Goal: Information Seeking & Learning: Learn about a topic

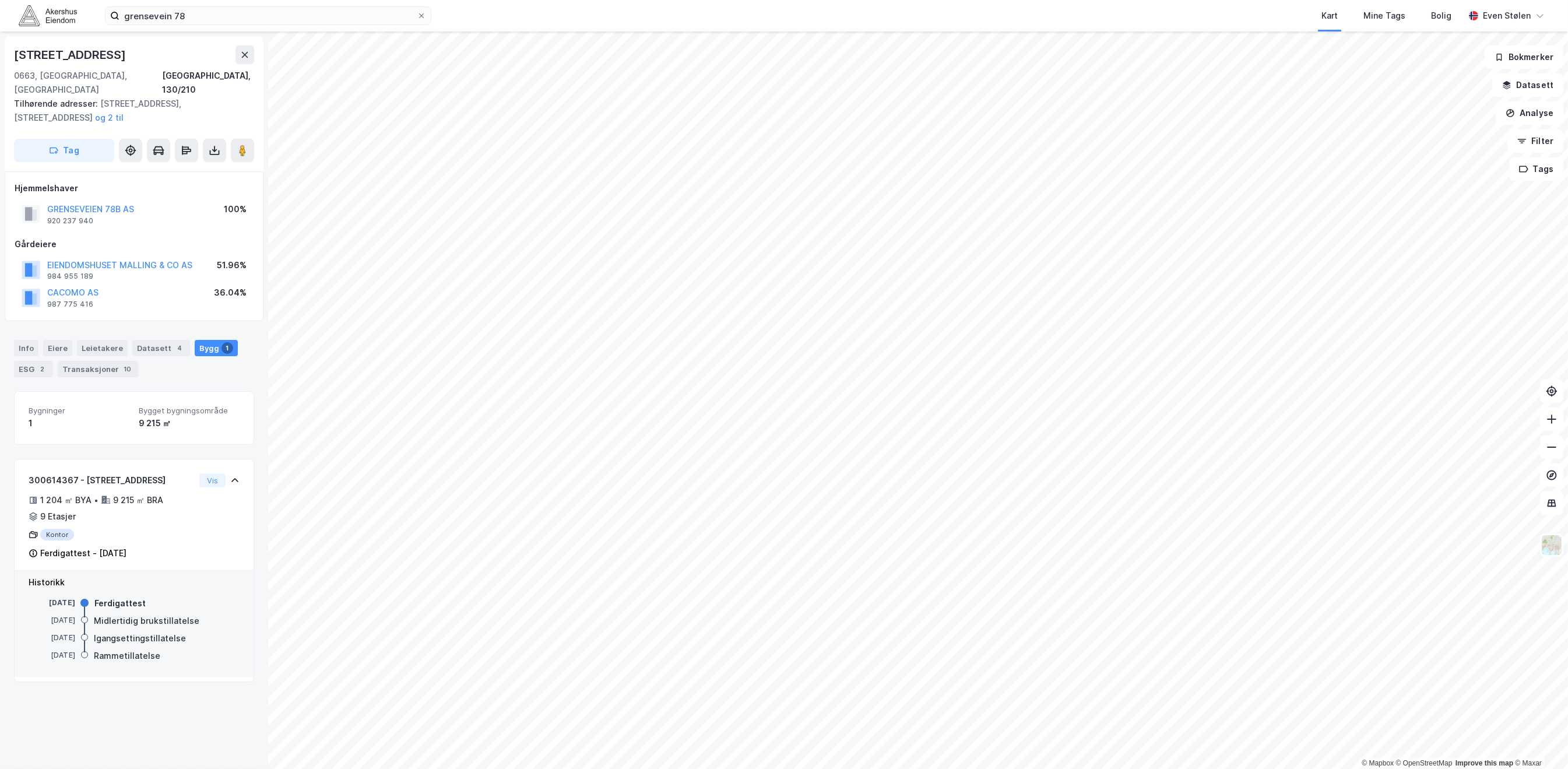
click at [64, 15] on img at bounding box center [48, 16] width 58 height 21
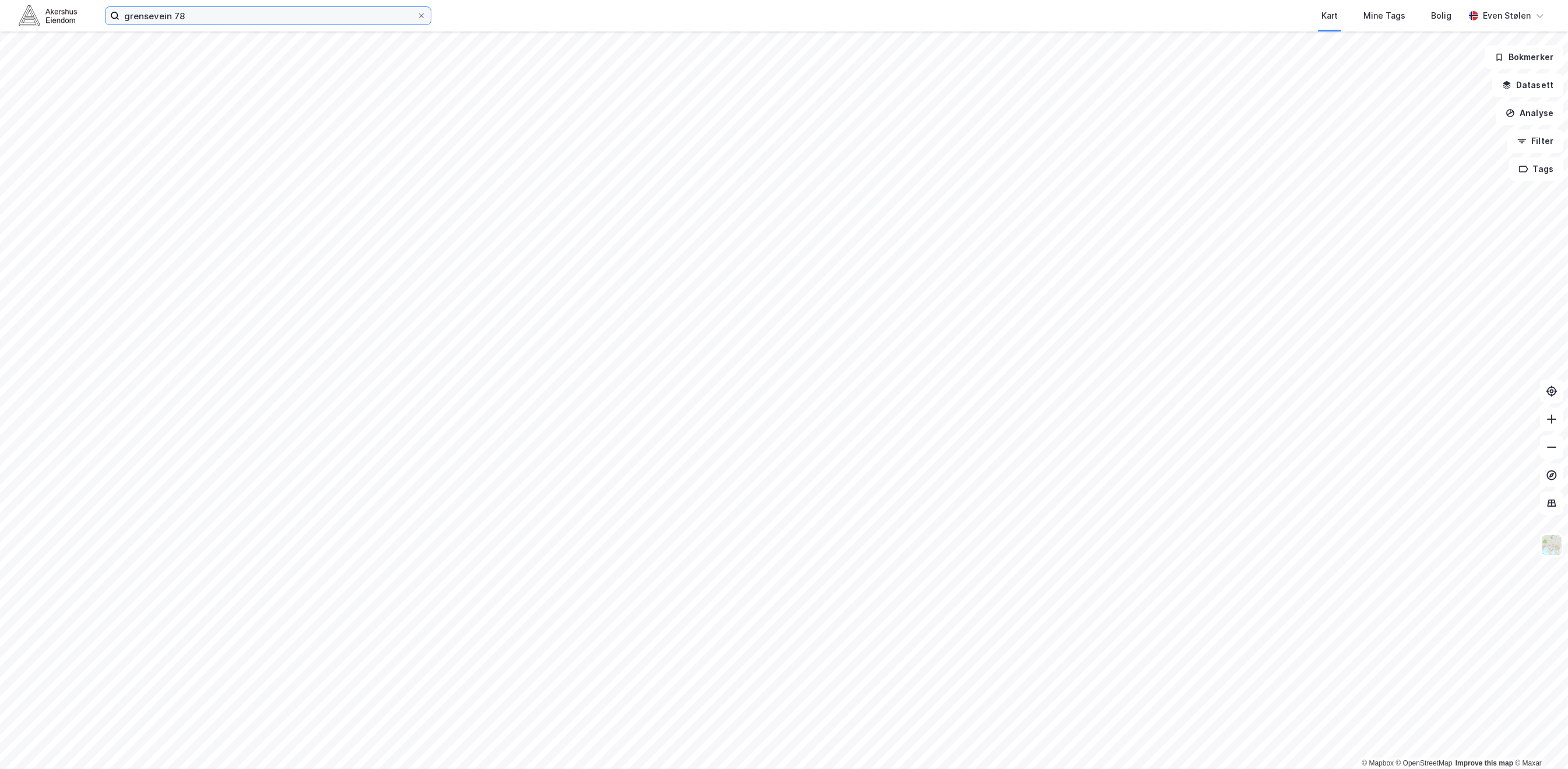
click at [238, 19] on input "grensevein 78" at bounding box center [268, 15] width 297 height 18
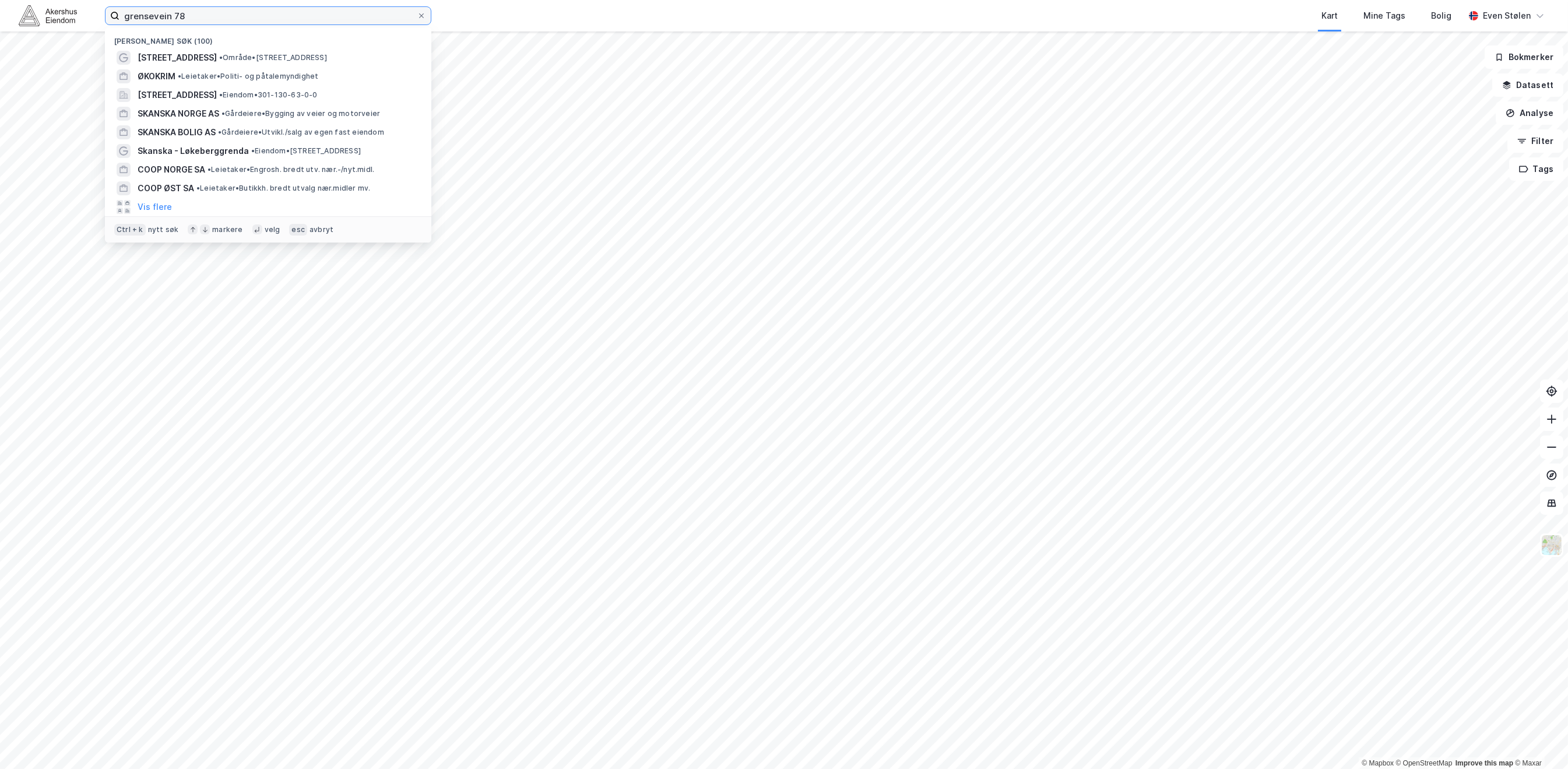
click at [238, 19] on input "grensevein 78" at bounding box center [268, 15] width 297 height 18
paste input "[STREET_ADDRESS][PERSON_NAME]"
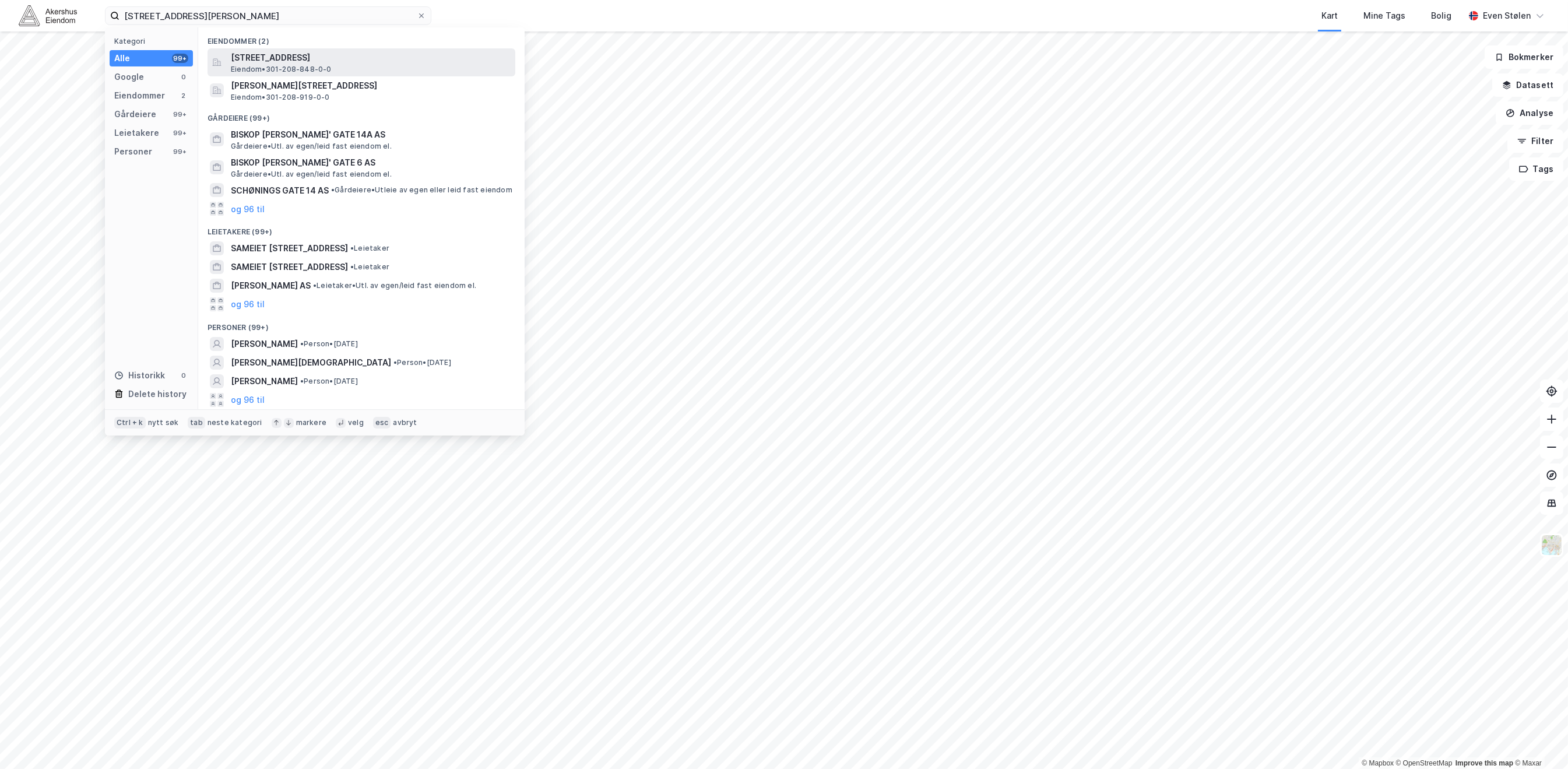
click at [420, 65] on div "Biskop [STREET_ADDRESS] Eiendom • 301-208-848-0-0" at bounding box center [371, 62] width 282 height 23
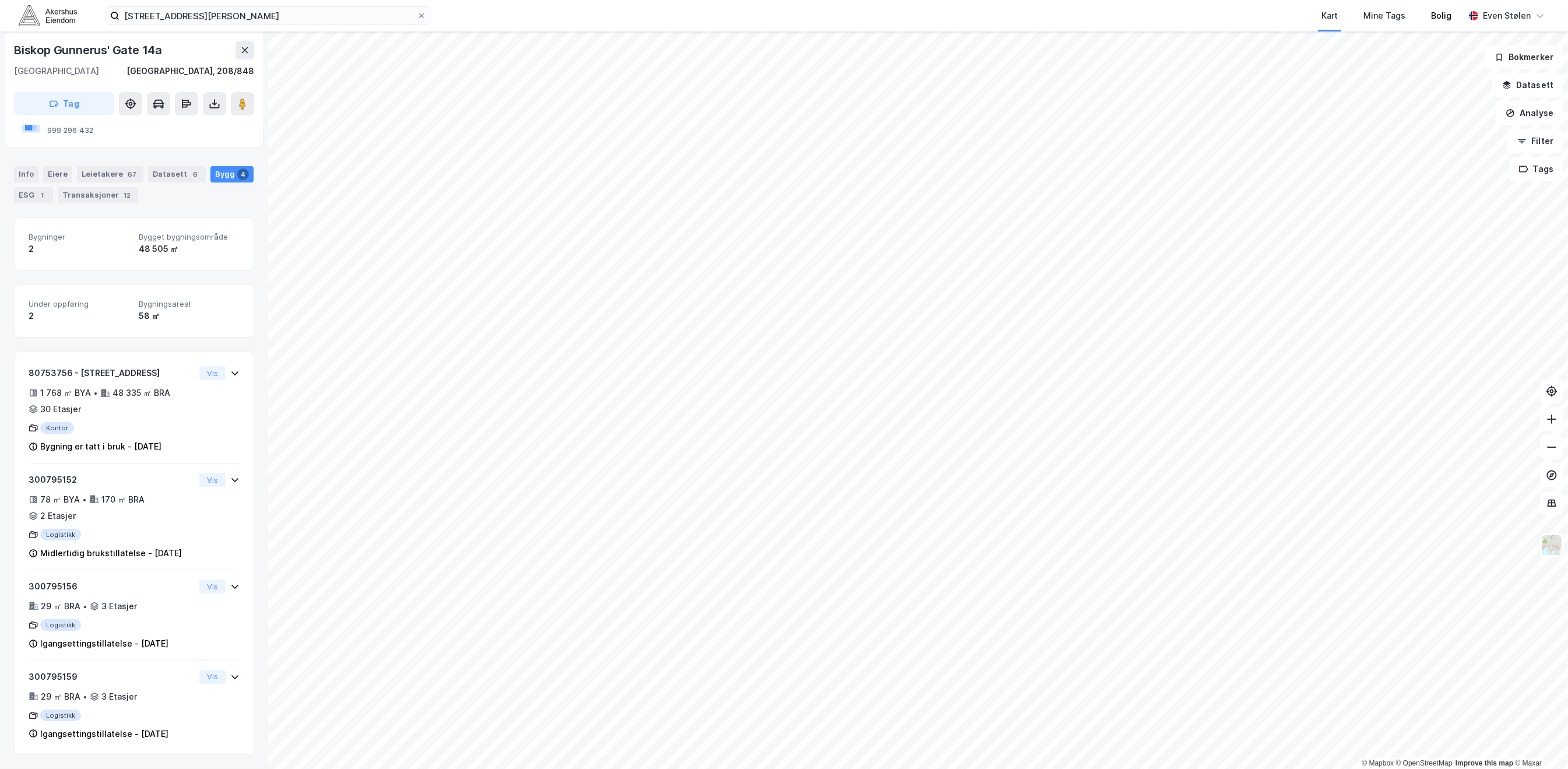
scroll to position [121, 0]
click at [43, 12] on img at bounding box center [48, 16] width 58 height 21
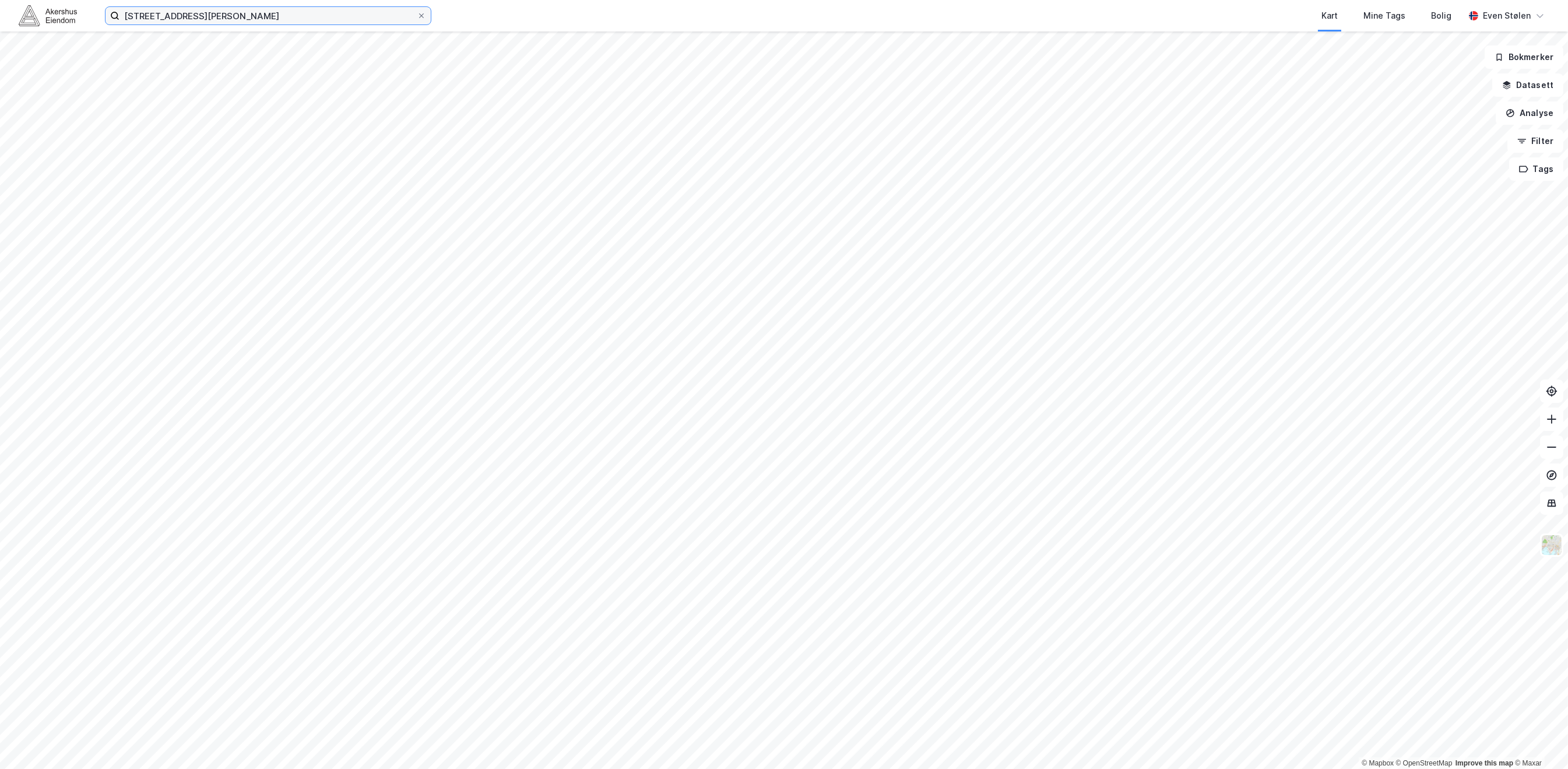
click at [327, 19] on input "[STREET_ADDRESS][PERSON_NAME]" at bounding box center [268, 15] width 297 height 18
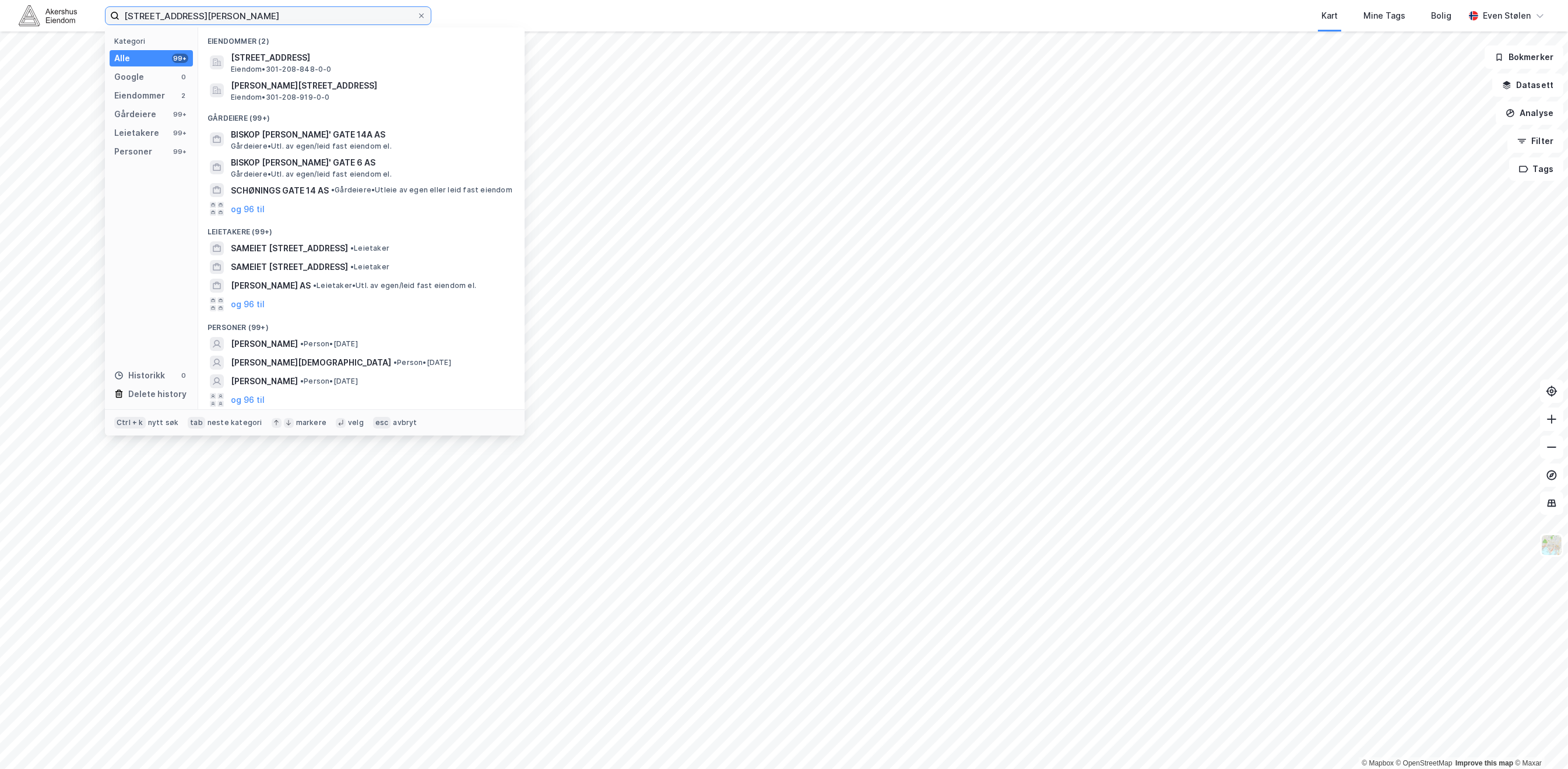
click at [327, 19] on input "[STREET_ADDRESS][PERSON_NAME]" at bounding box center [268, 15] width 297 height 18
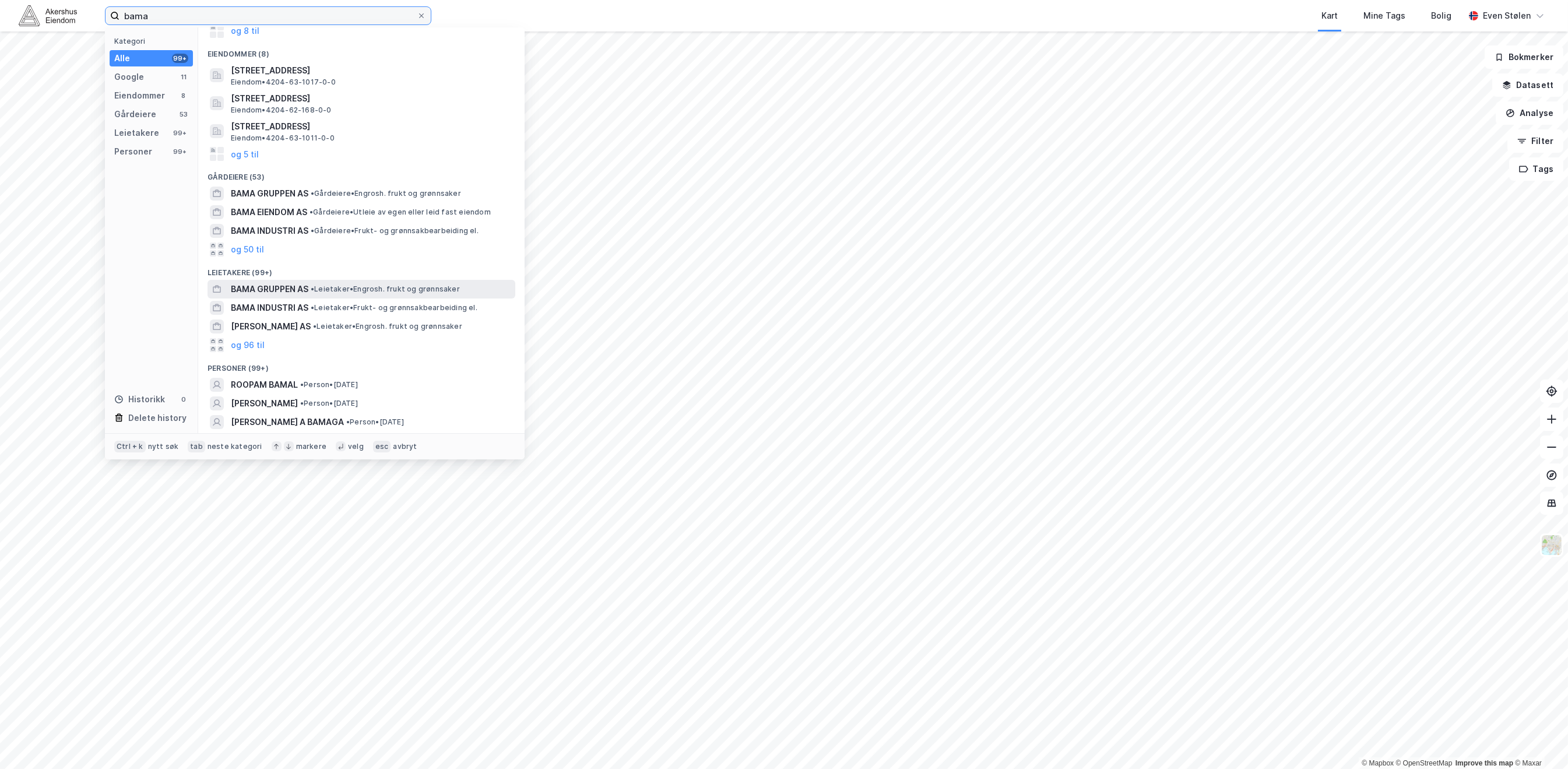
scroll to position [108, 0]
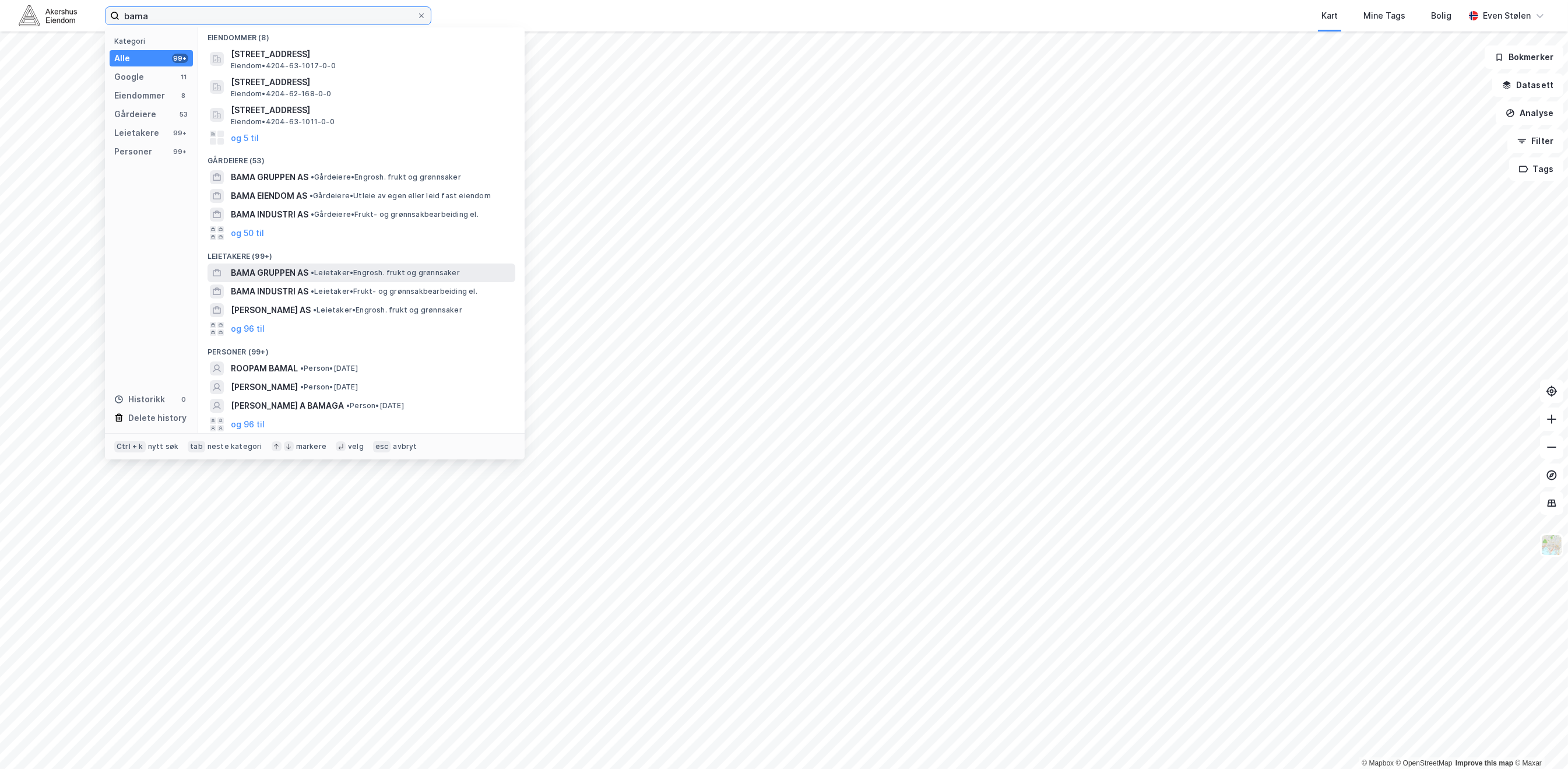
type input "bama"
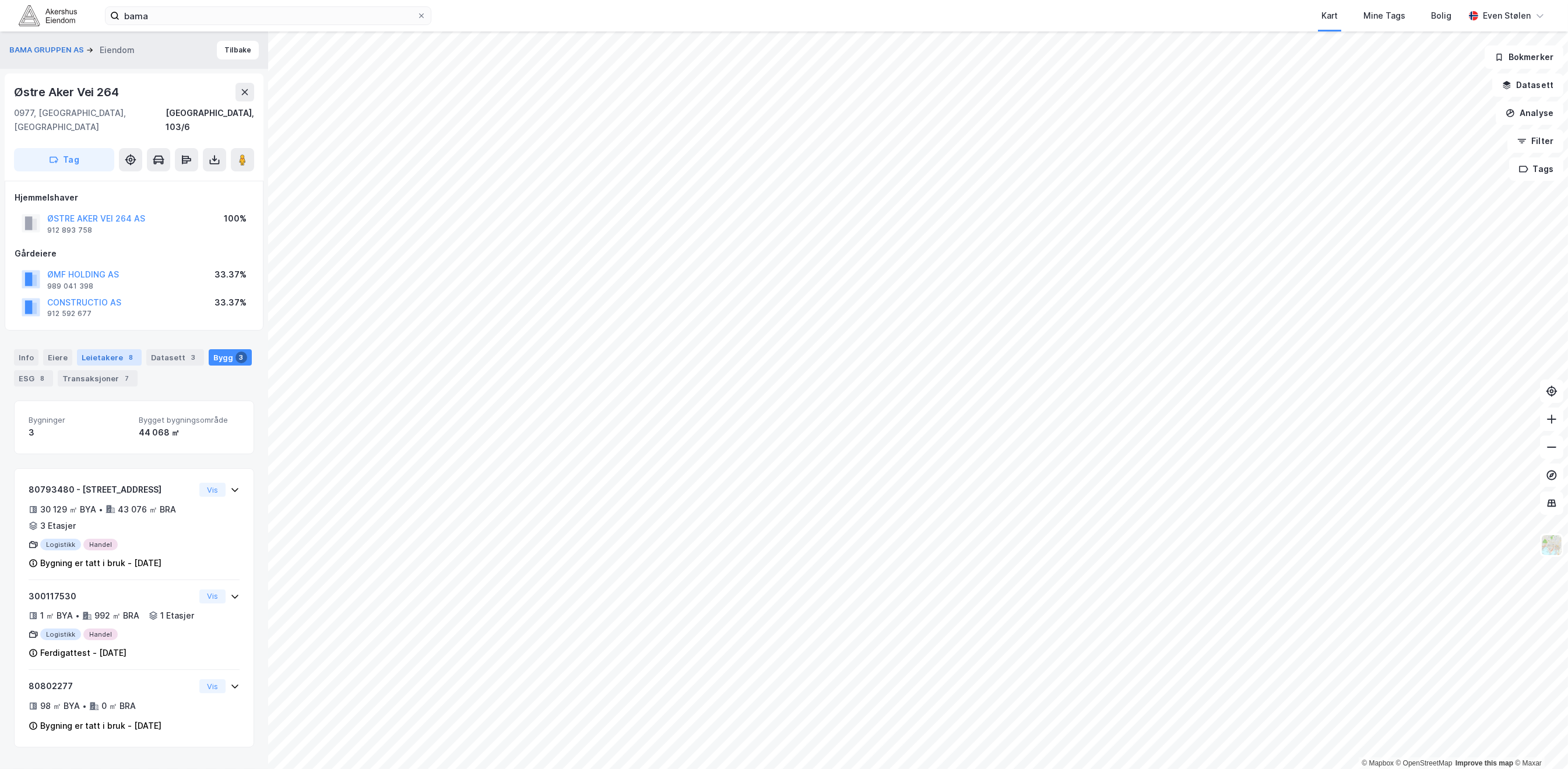
click at [105, 349] on div "Leietakere 8" at bounding box center [109, 357] width 65 height 16
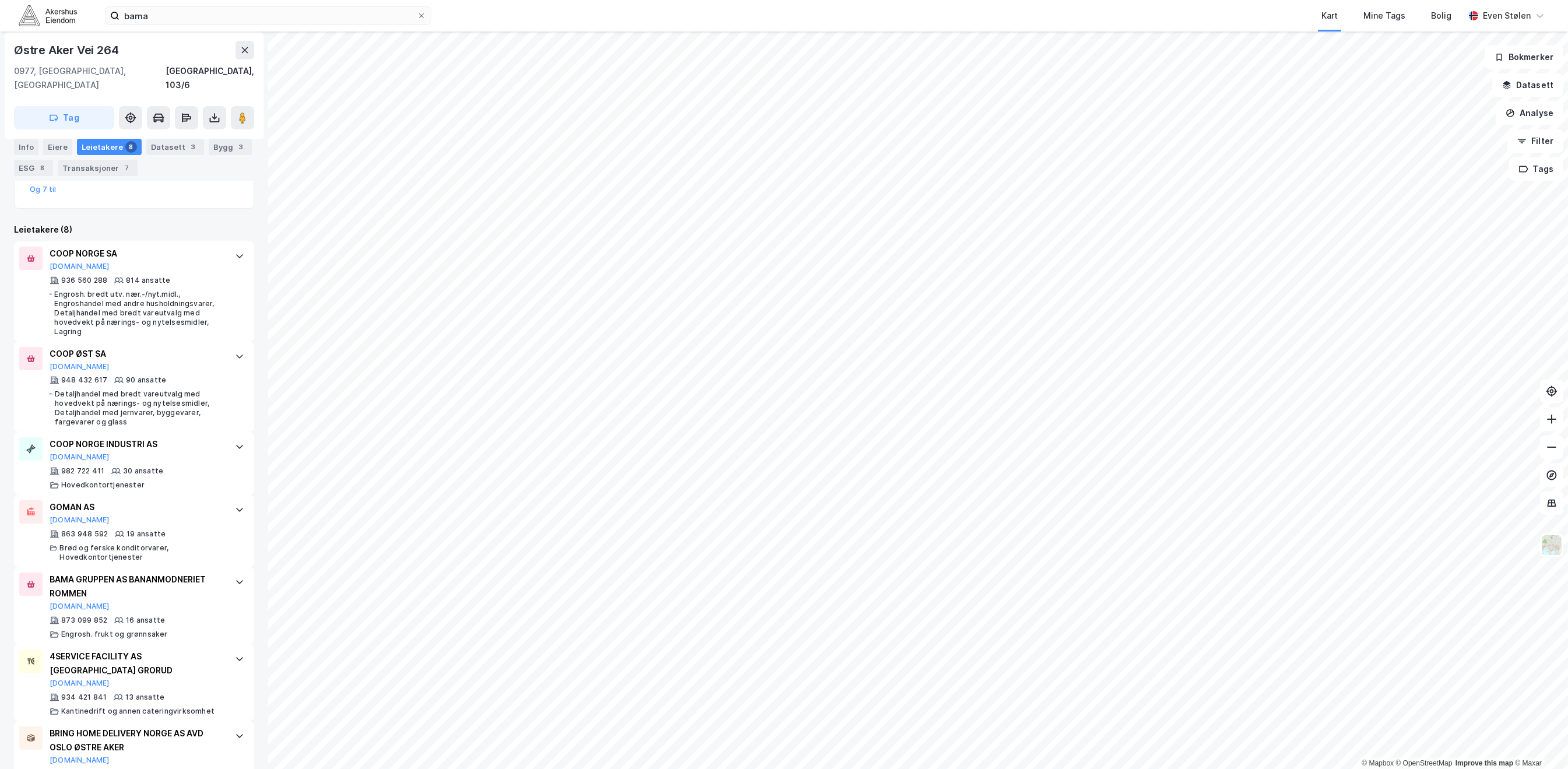
scroll to position [388, 0]
drag, startPoint x: 58, startPoint y: 19, endPoint x: 219, endPoint y: 12, distance: 161.2
click at [59, 19] on img at bounding box center [48, 16] width 58 height 21
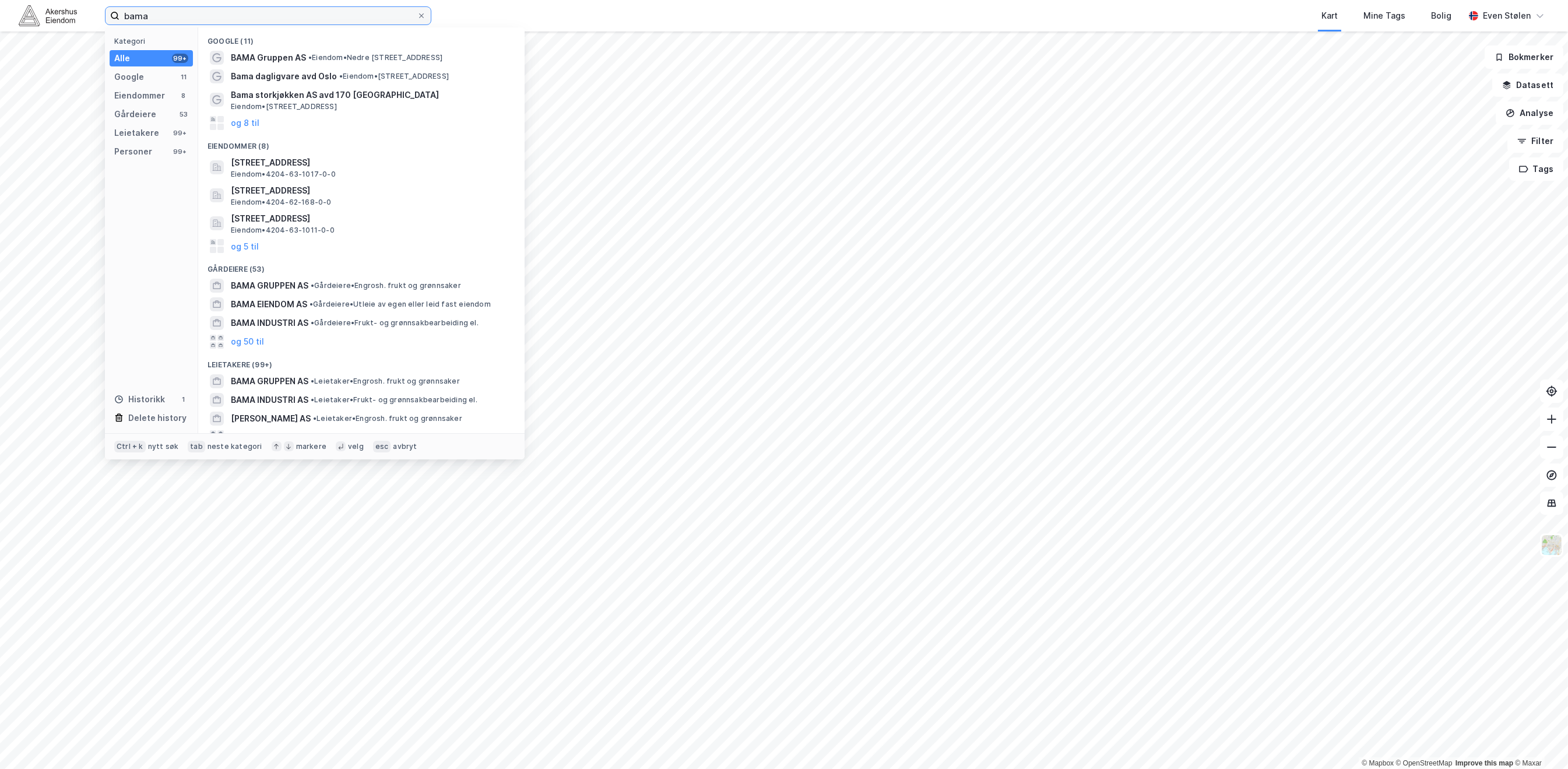
click at [225, 13] on input "bama" at bounding box center [268, 15] width 297 height 18
click at [226, 13] on input "bama" at bounding box center [268, 15] width 297 height 18
click at [227, 12] on input "bama" at bounding box center [268, 15] width 297 height 18
drag, startPoint x: 419, startPoint y: 15, endPoint x: 454, endPoint y: 18, distance: 35.1
click at [421, 15] on icon at bounding box center [421, 15] width 7 height 7
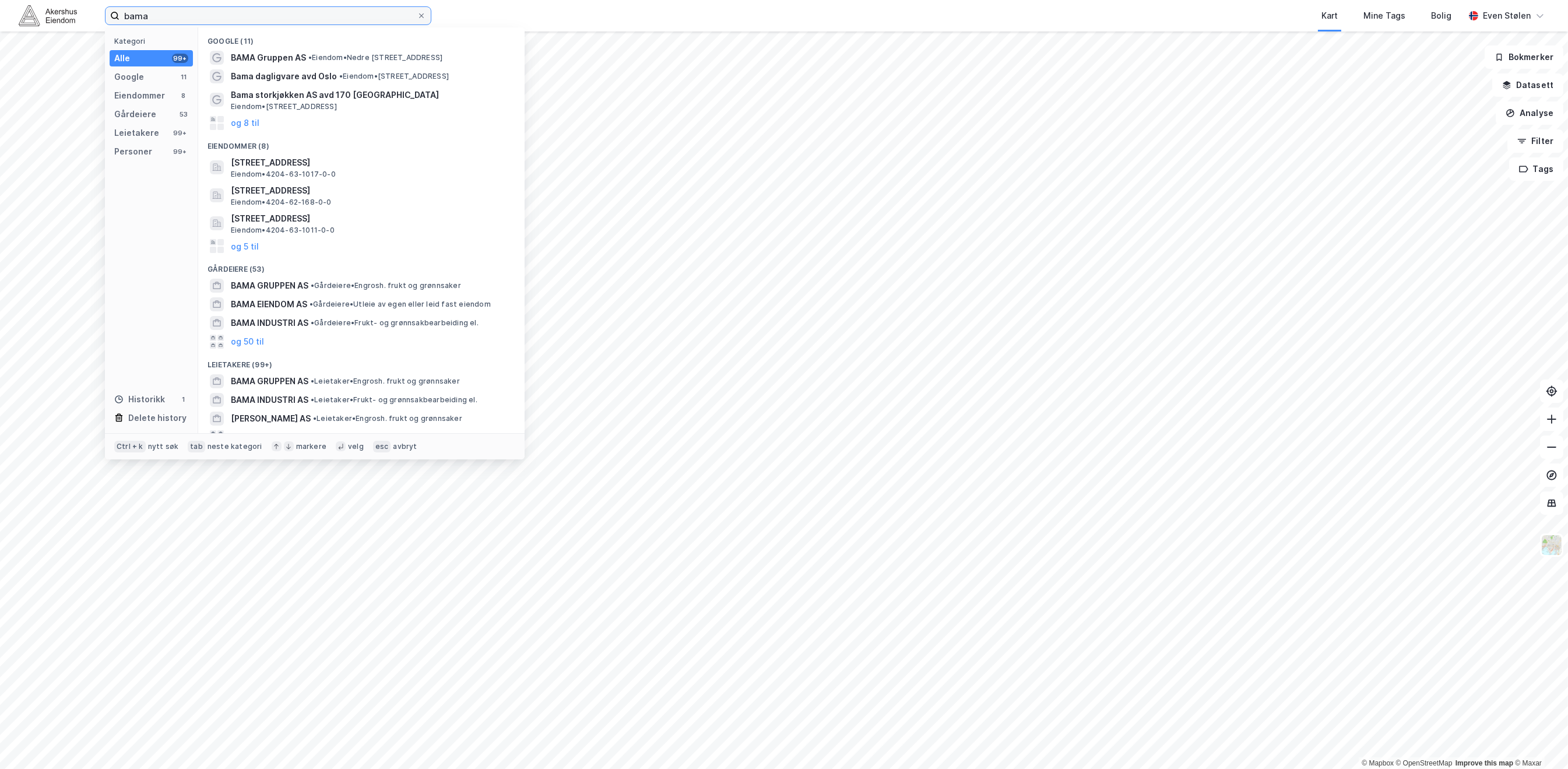
click at [417, 15] on input "bama" at bounding box center [268, 15] width 297 height 18
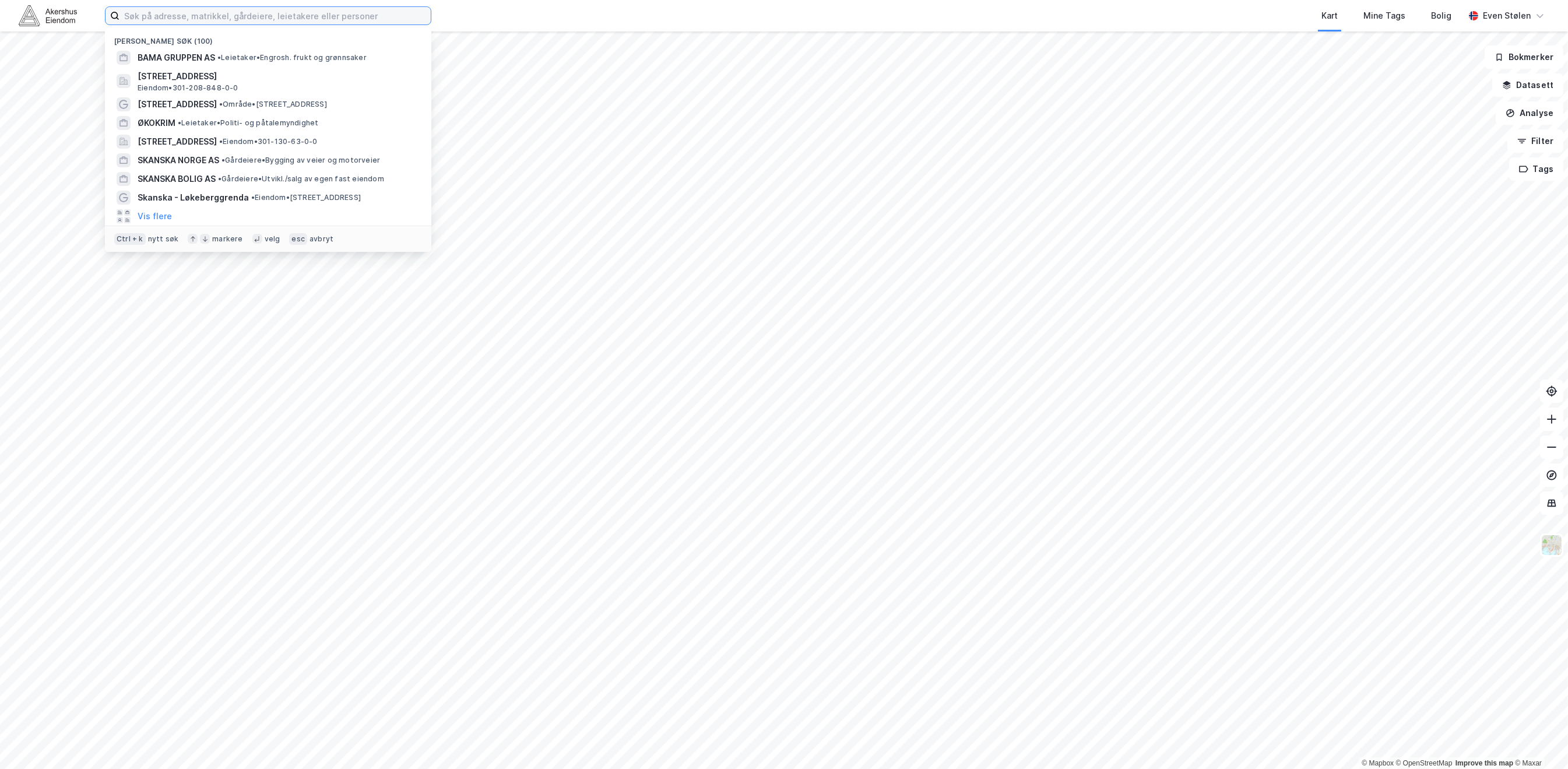
click at [315, 18] on input at bounding box center [275, 15] width 311 height 18
click at [257, 21] on input at bounding box center [275, 15] width 311 height 18
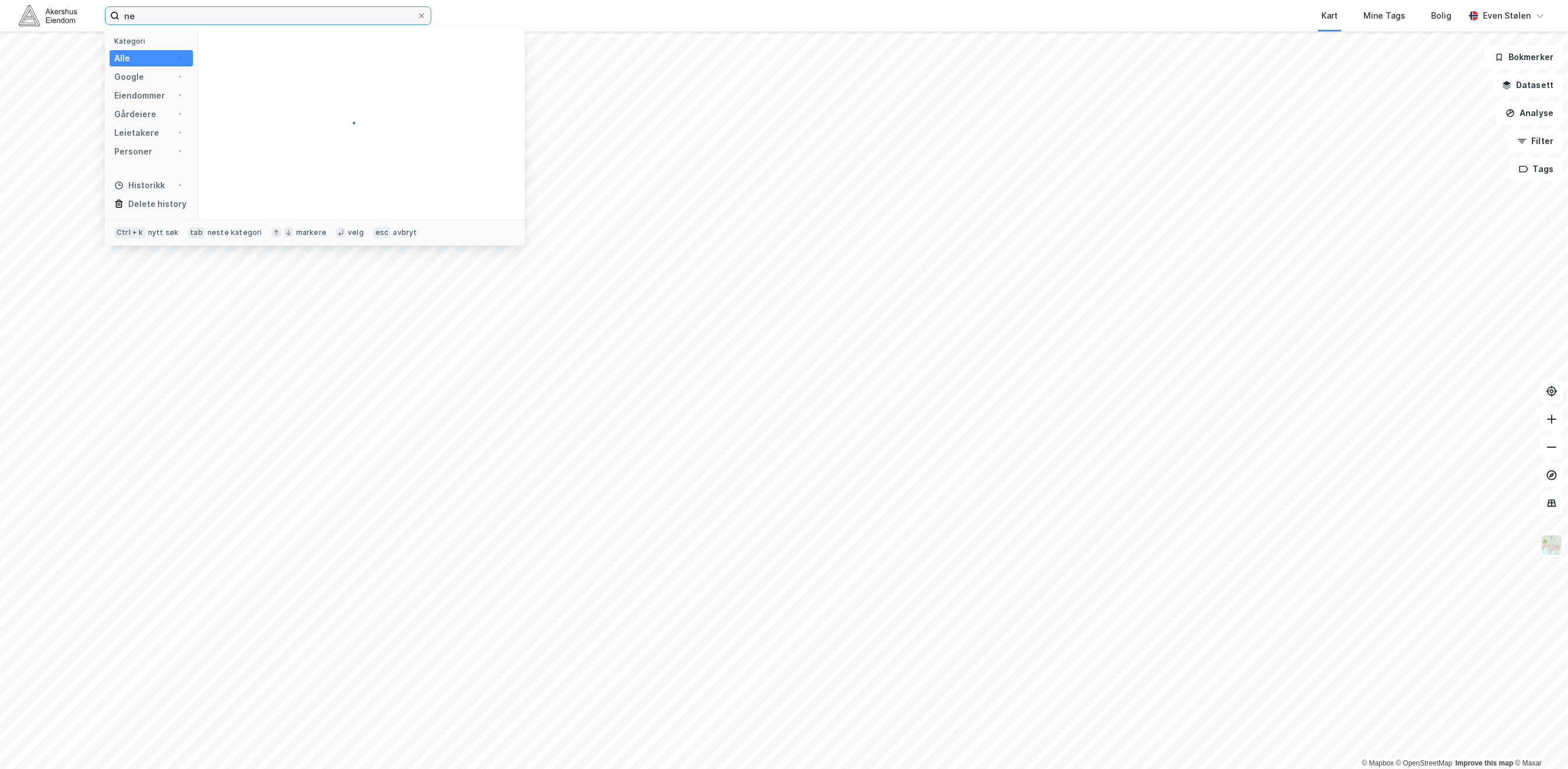
type input "n"
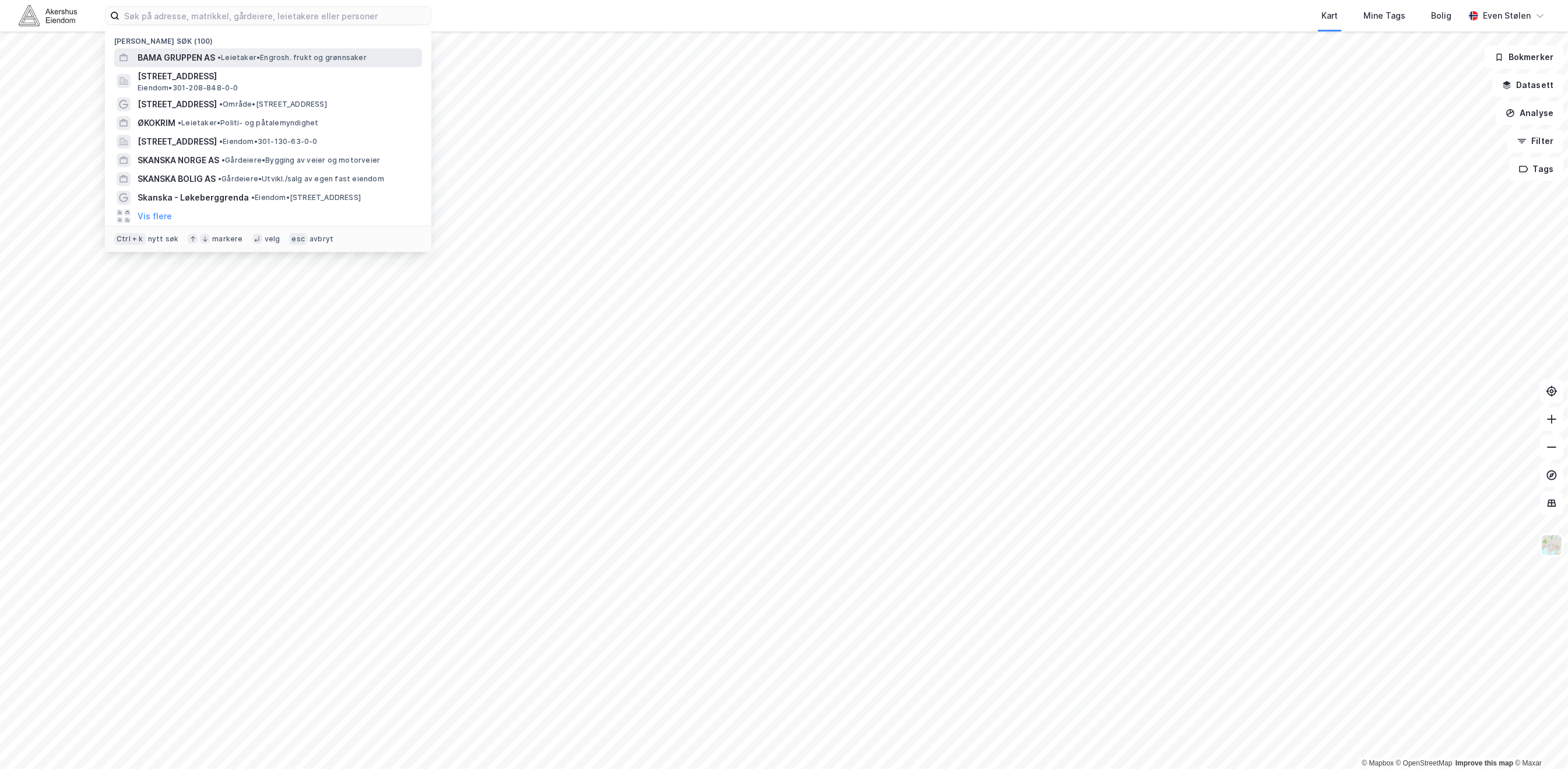
click at [226, 55] on span "• Leietaker • Engrosh. frukt og grønnsaker" at bounding box center [292, 57] width 149 height 9
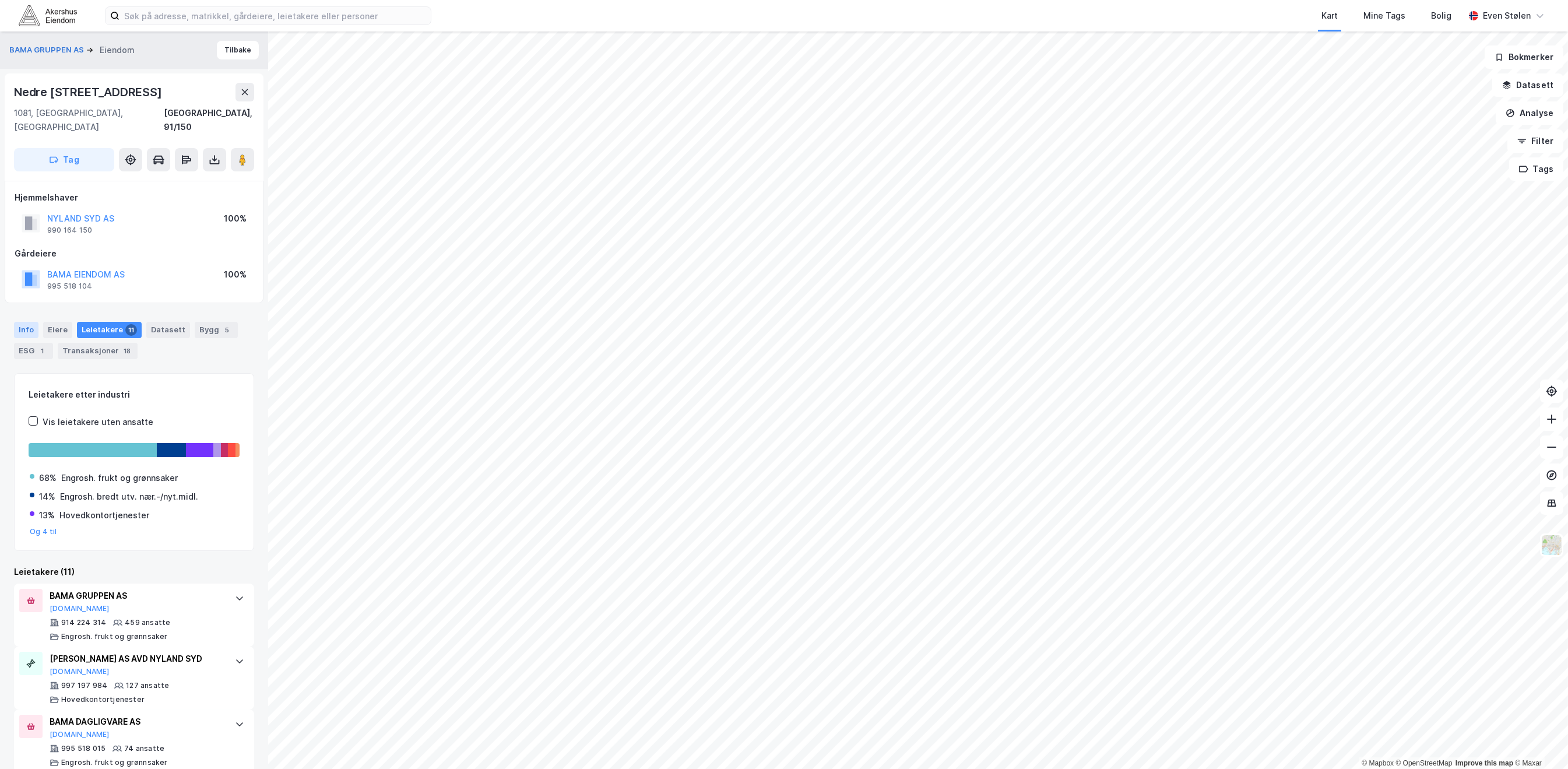
click at [29, 322] on div "Info" at bounding box center [26, 330] width 24 height 16
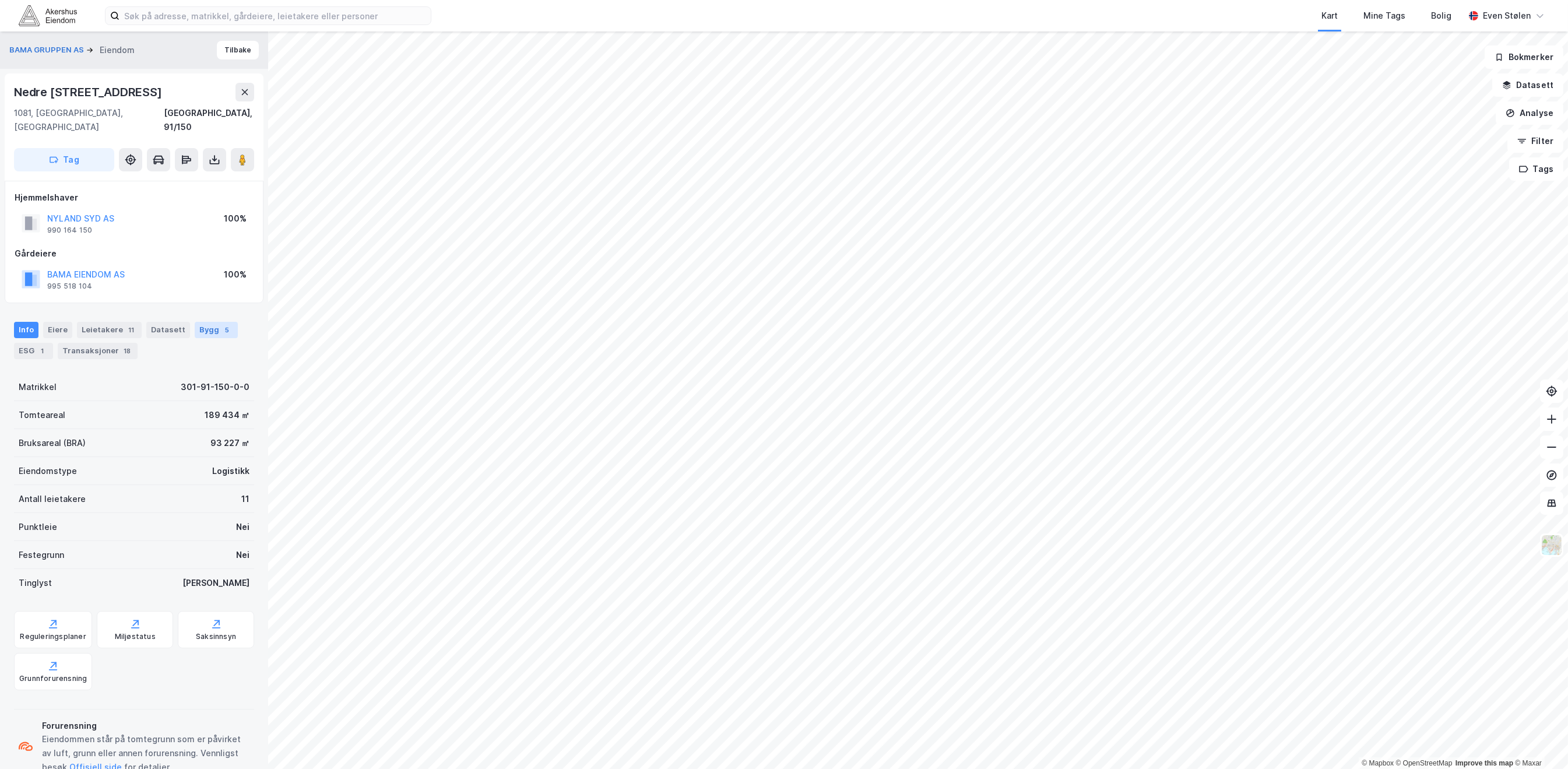
click at [206, 322] on div "Bygg 5" at bounding box center [216, 330] width 43 height 16
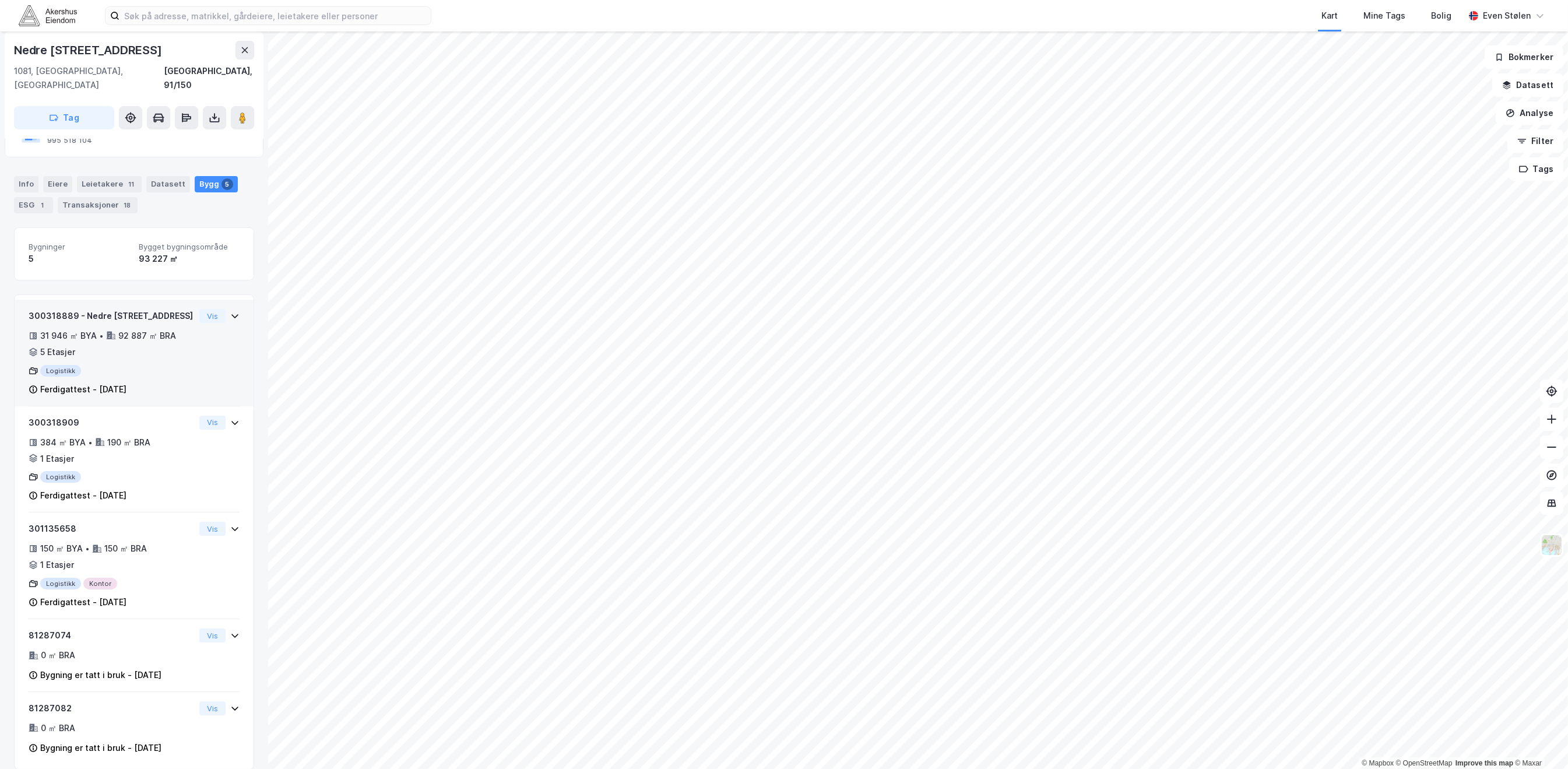
scroll to position [68, 0]
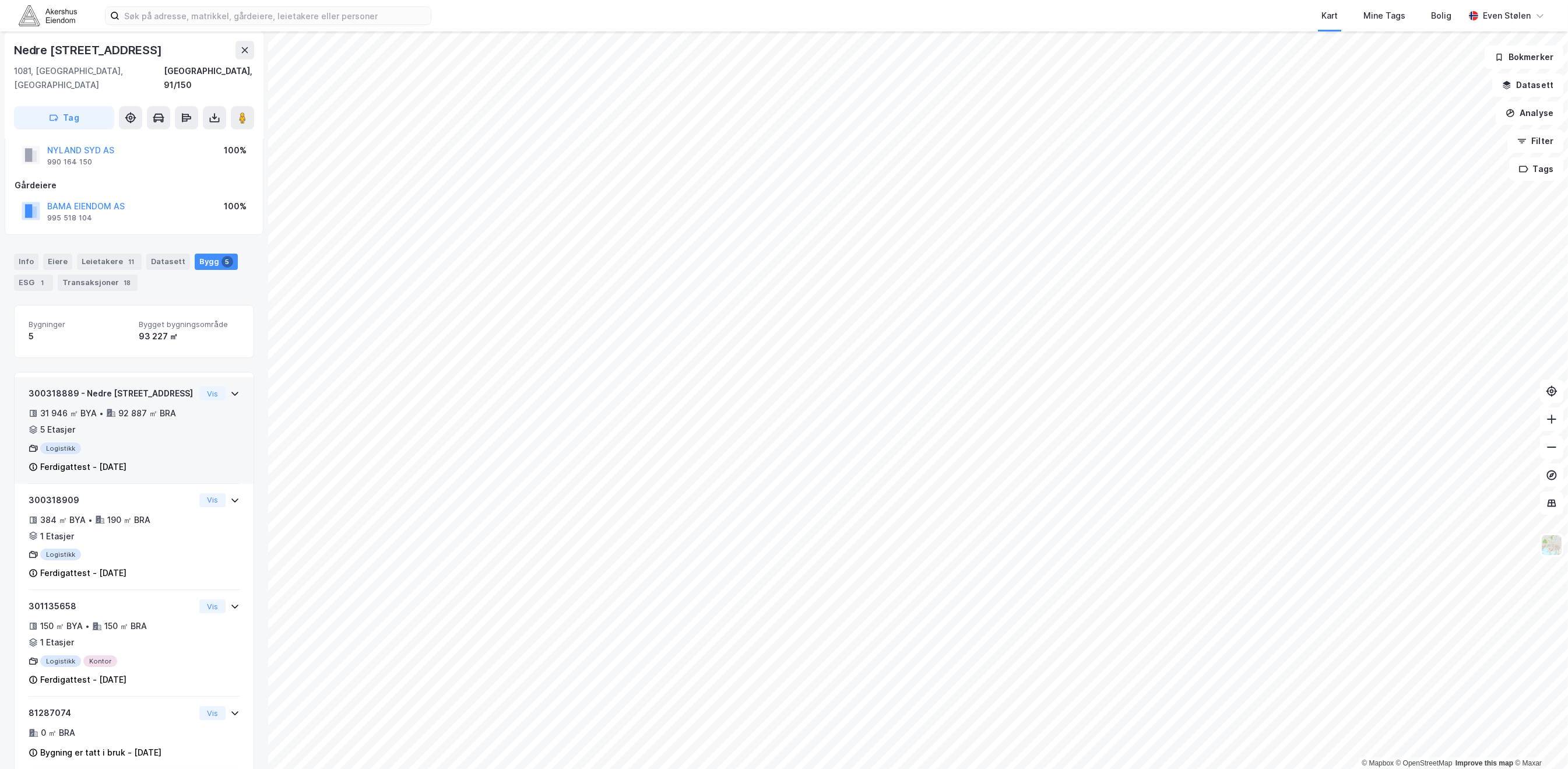
click at [230, 389] on icon at bounding box center [234, 393] width 9 height 9
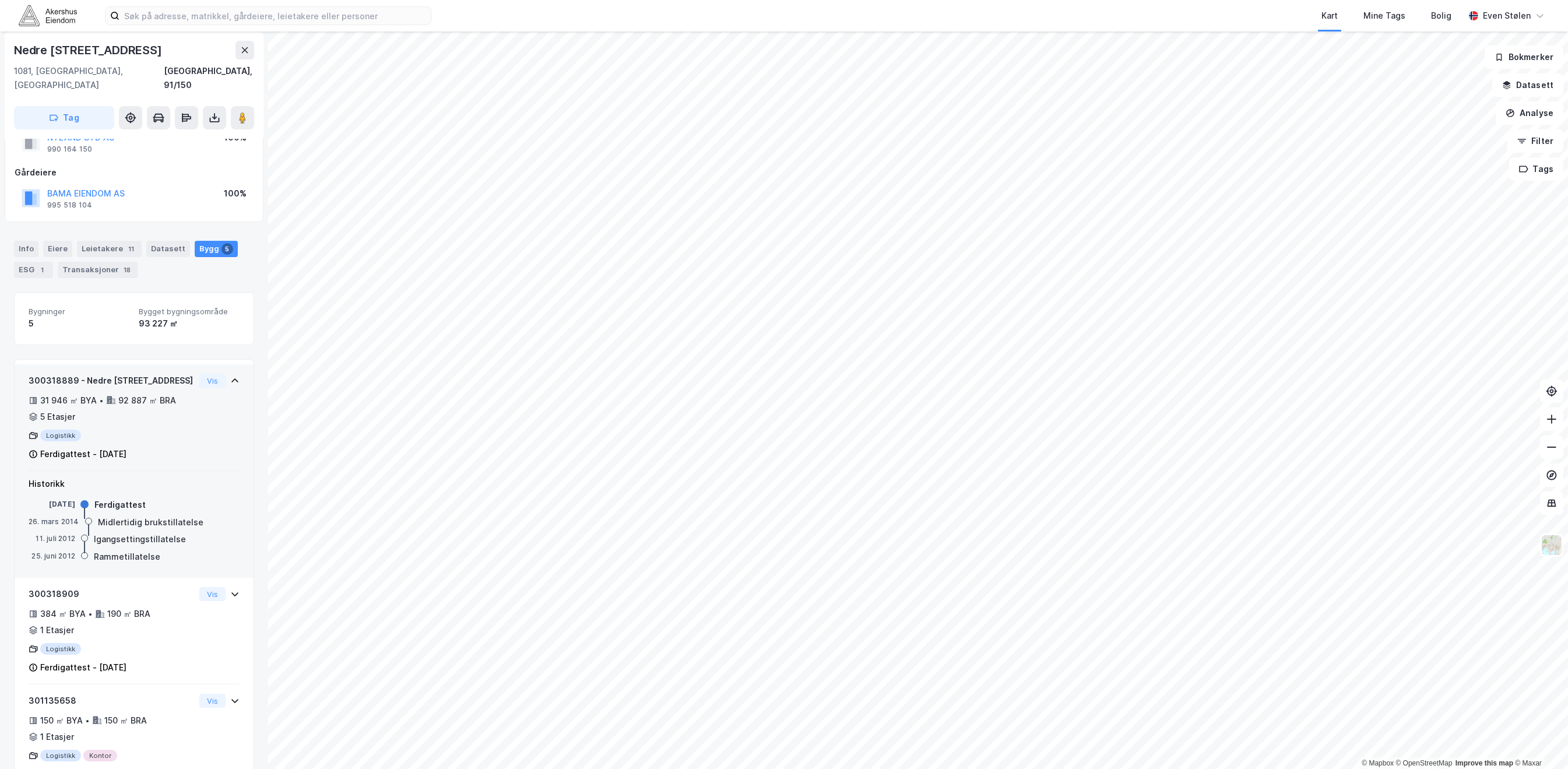
scroll to position [85, 0]
